Goal: Find specific page/section: Find specific page/section

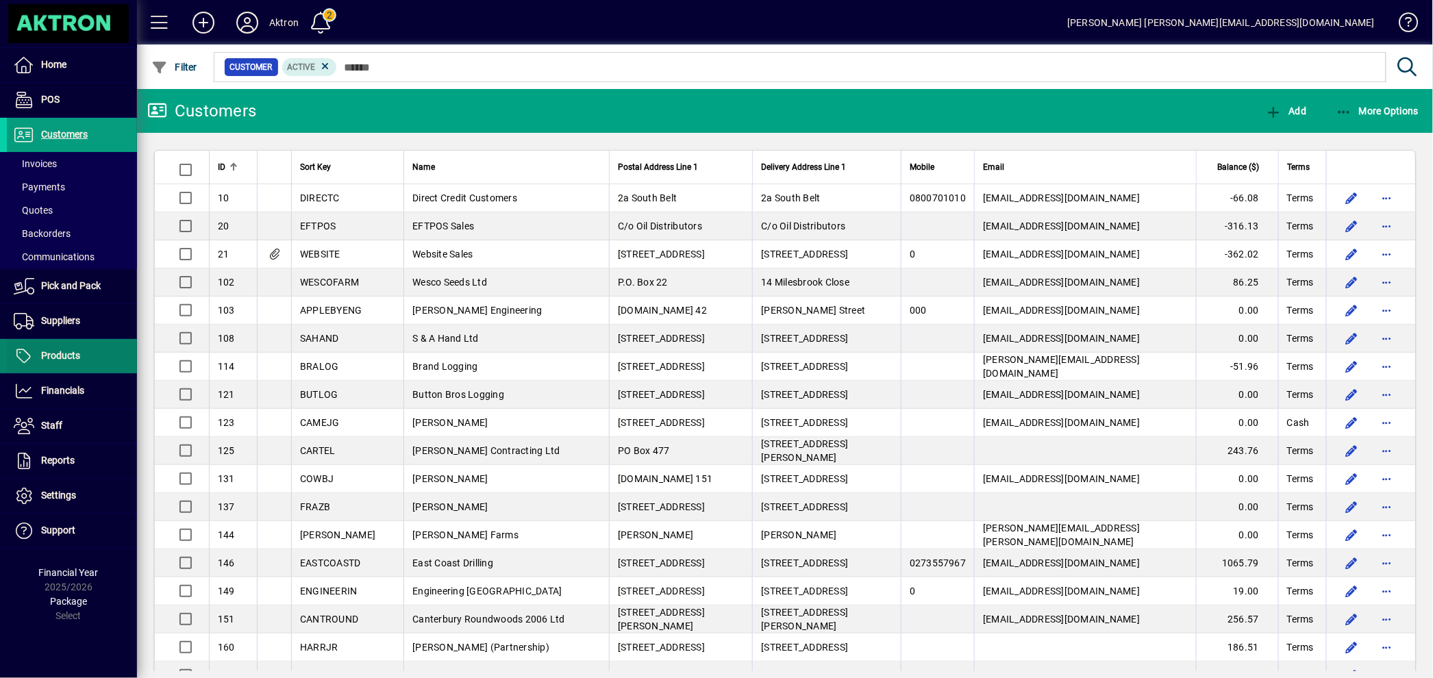
click at [62, 348] on span "Products" at bounding box center [43, 356] width 73 height 16
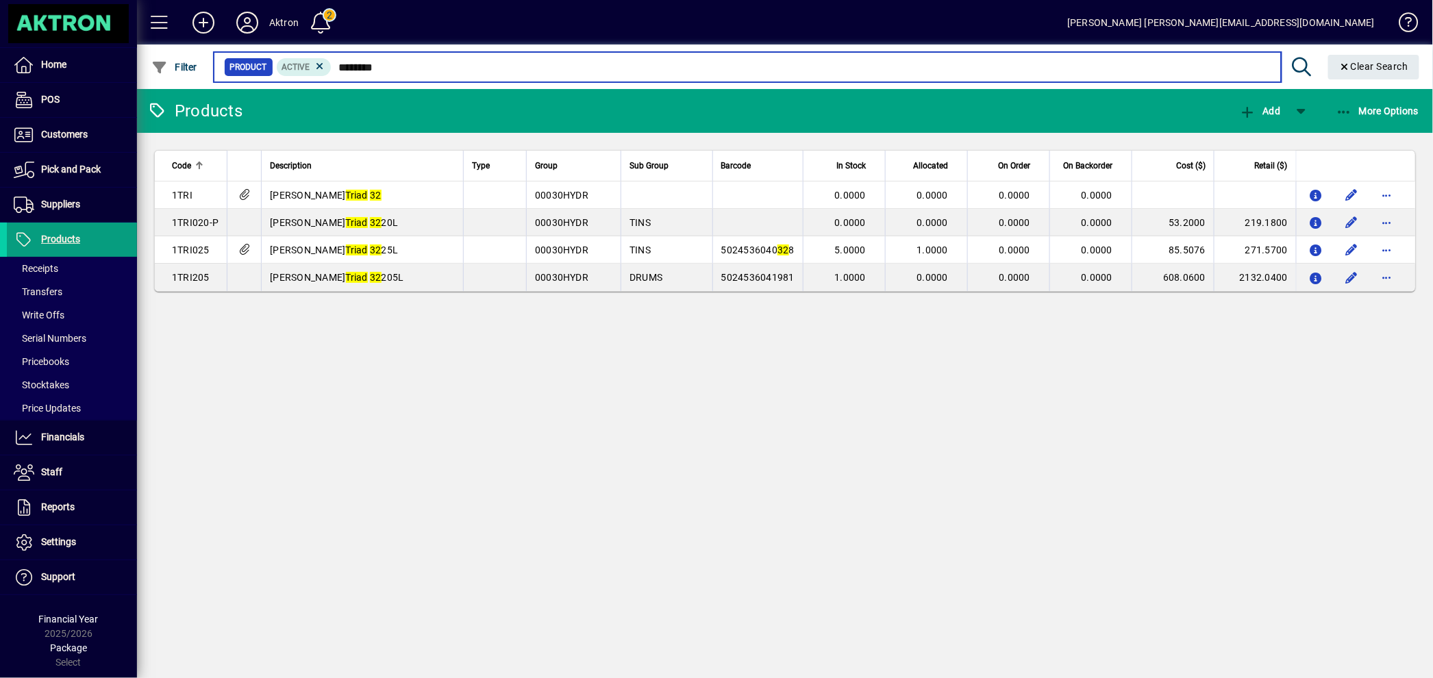
type input "********"
